Goal: Information Seeking & Learning: Learn about a topic

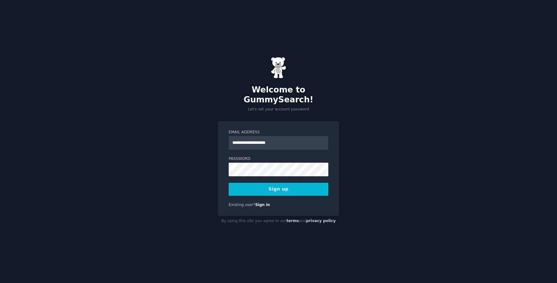
click at [259, 188] on button "Sign up" at bounding box center [279, 189] width 100 height 13
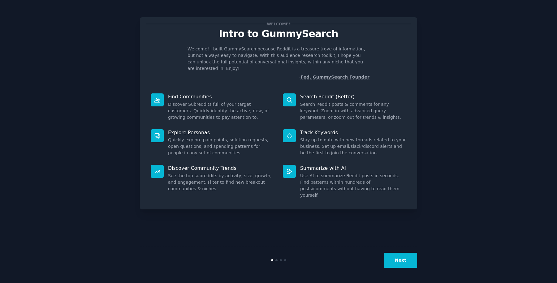
click at [395, 258] on button "Next" at bounding box center [400, 260] width 33 height 15
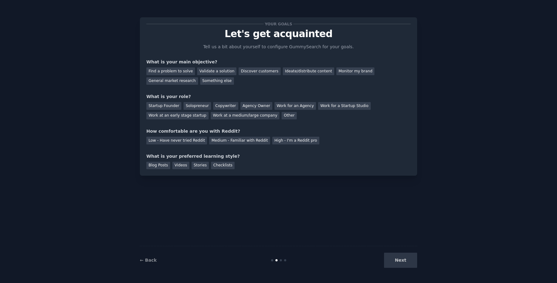
click at [395, 258] on div "Next" at bounding box center [371, 260] width 93 height 15
click at [403, 255] on div "Next" at bounding box center [371, 260] width 93 height 15
click at [404, 263] on div "Next" at bounding box center [371, 260] width 93 height 15
click at [377, 232] on div "Your goals Let's get acquainted Tell us a bit about yourself to configure Gummy…" at bounding box center [278, 142] width 277 height 266
click at [280, 261] on div at bounding box center [281, 260] width 2 height 2
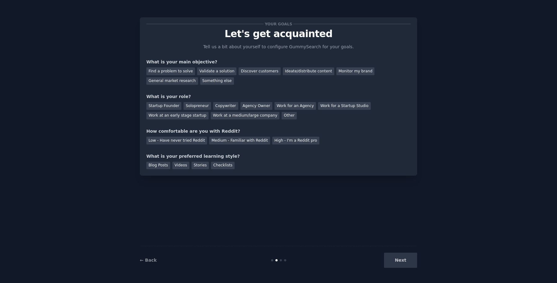
click at [329, 242] on div "Your goals Let's get acquainted Tell us a bit about yourself to configure Gummy…" at bounding box center [278, 142] width 277 height 266
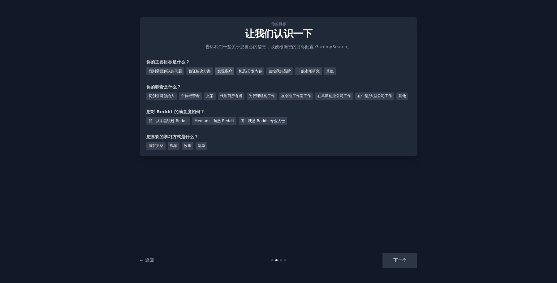
click at [227, 69] on font "发现客户" at bounding box center [224, 71] width 15 height 4
click at [317, 73] on font "一般市场研究" at bounding box center [308, 71] width 22 height 4
click at [225, 123] on font "Medium - 熟悉 Reddit" at bounding box center [214, 121] width 40 height 4
click at [177, 148] on font "视频" at bounding box center [173, 146] width 7 height 4
click at [195, 96] on font "个体经营者" at bounding box center [190, 96] width 19 height 4
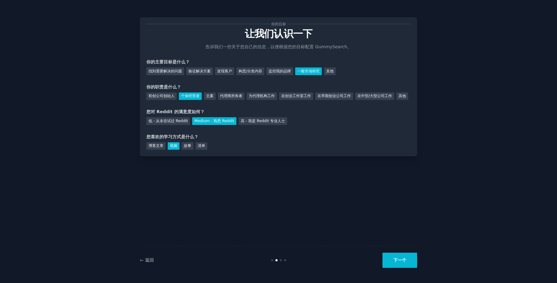
click at [403, 256] on button "下一个" at bounding box center [399, 260] width 35 height 15
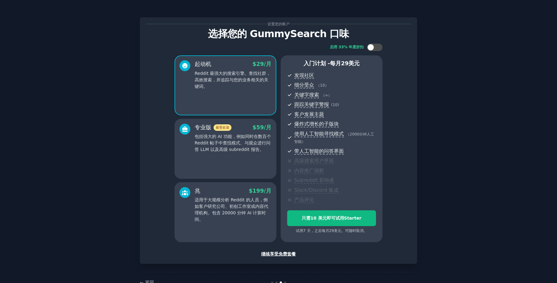
click at [287, 255] on font "继续享受免费套餐" at bounding box center [278, 254] width 35 height 5
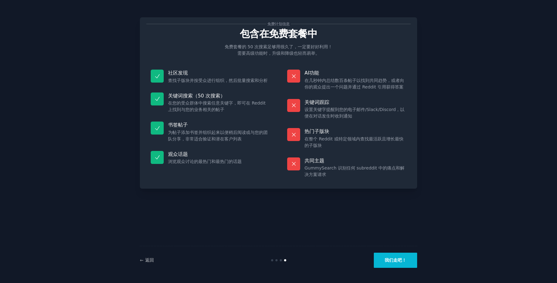
click at [395, 263] on font "我们走吧！" at bounding box center [396, 260] width 22 height 5
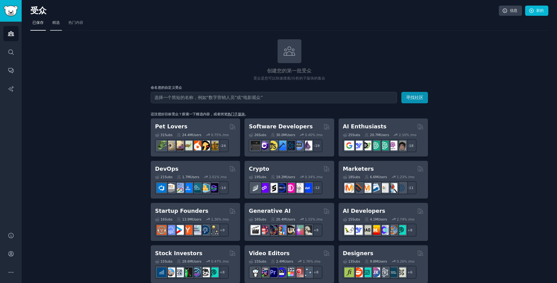
click at [53, 24] on font "精选" at bounding box center [55, 22] width 7 height 4
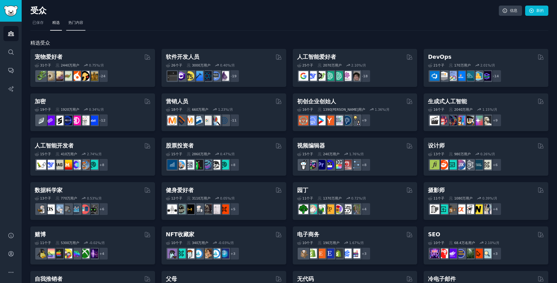
click at [76, 23] on font "热门内容" at bounding box center [75, 22] width 15 height 4
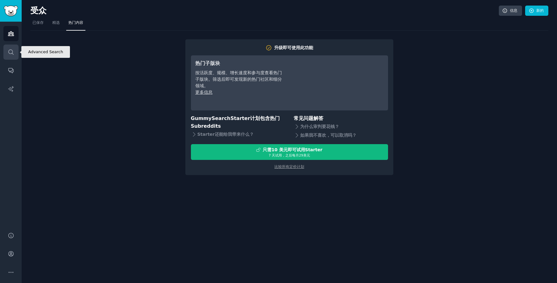
click at [13, 47] on link "搜索" at bounding box center [10, 52] width 15 height 15
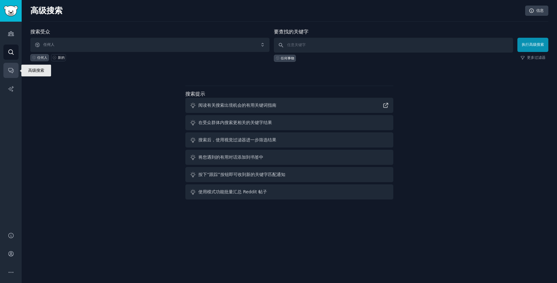
click at [9, 76] on link "对话" at bounding box center [10, 70] width 15 height 15
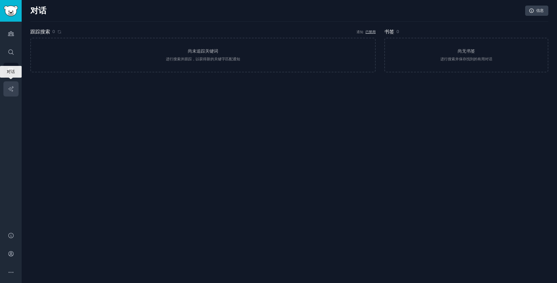
click at [13, 90] on icon "侧边栏" at bounding box center [11, 89] width 6 height 6
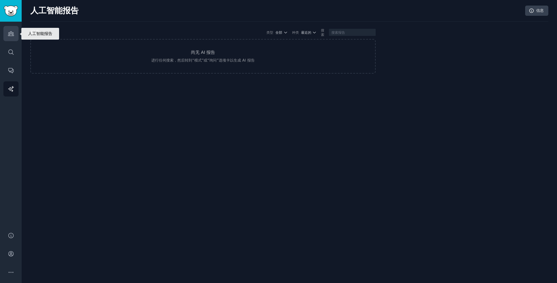
click at [5, 37] on link "受众" at bounding box center [10, 33] width 15 height 15
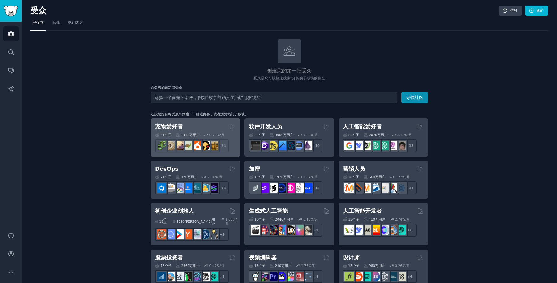
click at [165, 126] on font "宠物爱好者" at bounding box center [169, 126] width 28 height 6
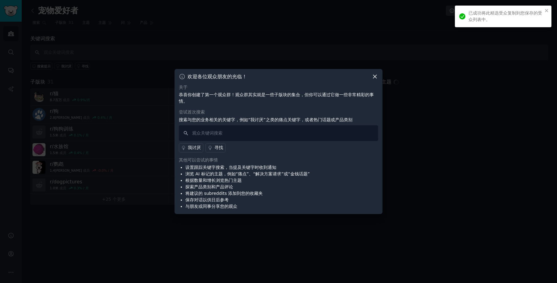
click at [376, 75] on icon at bounding box center [375, 76] width 6 height 6
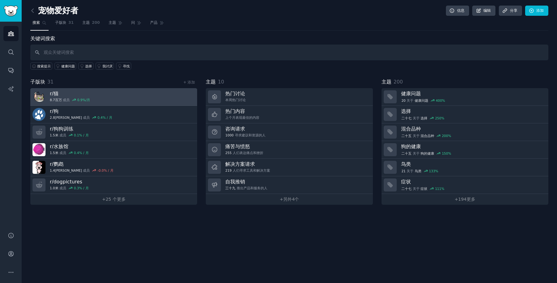
click at [74, 92] on h3 "r/ 猫" at bounding box center [70, 93] width 40 height 6
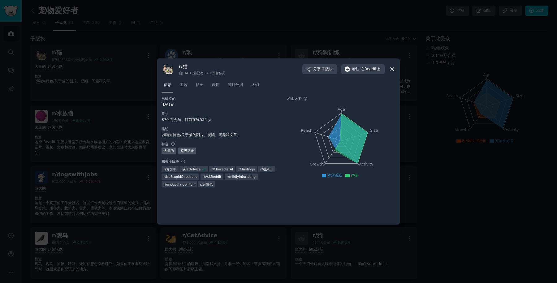
click at [286, 39] on div at bounding box center [278, 141] width 557 height 283
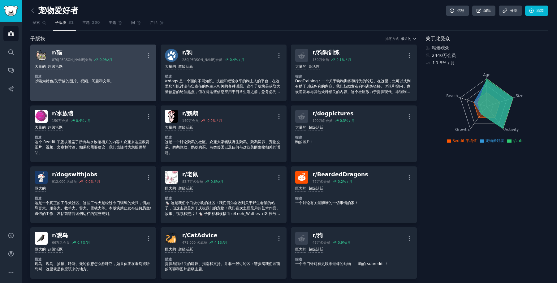
click at [128, 72] on div "大量的 超级活跃 描述 以猫为特色/关于猫的图片、视频、问题和文章。" at bounding box center [93, 74] width 117 height 24
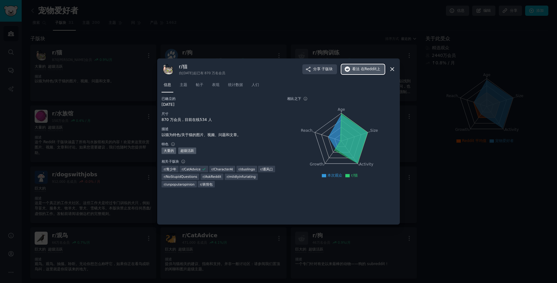
click at [356, 68] on font "看法" at bounding box center [355, 69] width 7 height 4
click at [417, 173] on div at bounding box center [278, 141] width 557 height 283
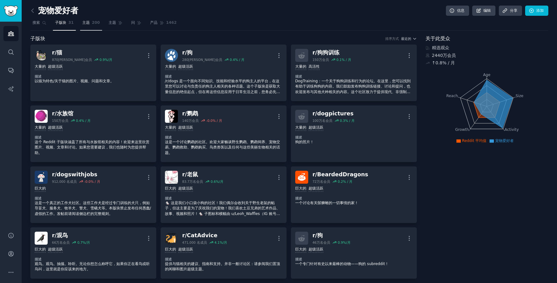
click at [92, 27] on link "主题 200" at bounding box center [91, 24] width 22 height 13
